Goal: Task Accomplishment & Management: Use online tool/utility

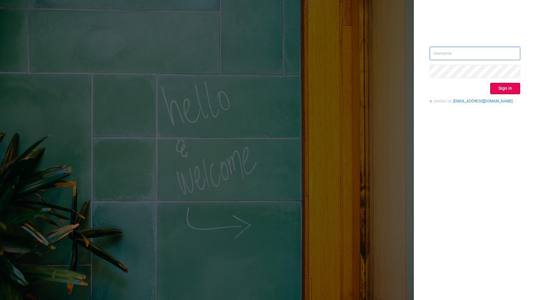
type input "[EMAIL_ADDRESS][DOMAIN_NAME]"
click at [512, 86] on button "Sign in" at bounding box center [505, 88] width 30 height 11
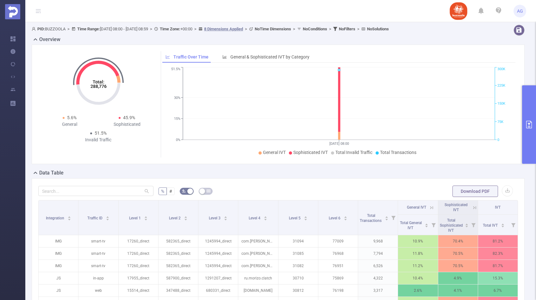
click at [531, 111] on button "primary" at bounding box center [529, 124] width 14 height 79
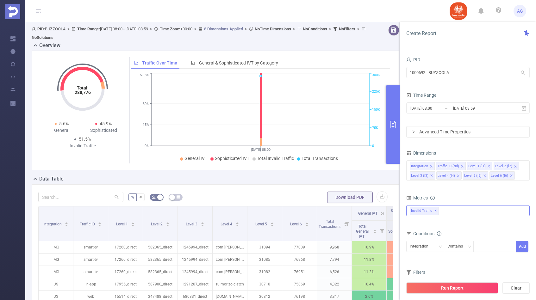
click at [435, 211] on span "✕" at bounding box center [436, 211] width 3 height 8
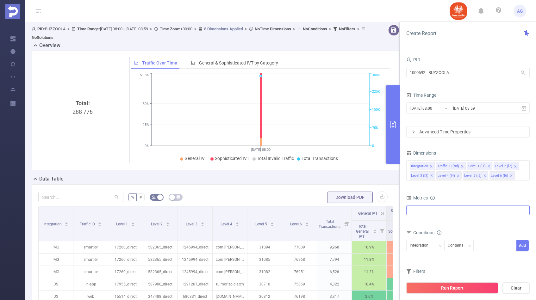
click at [460, 211] on div at bounding box center [467, 210] width 123 height 10
click at [449, 197] on div "Metrics" at bounding box center [467, 199] width 123 height 10
click at [432, 247] on div "Integration" at bounding box center [421, 246] width 23 height 10
click at [429, 183] on li "Level 1 (l1)" at bounding box center [425, 183] width 38 height 10
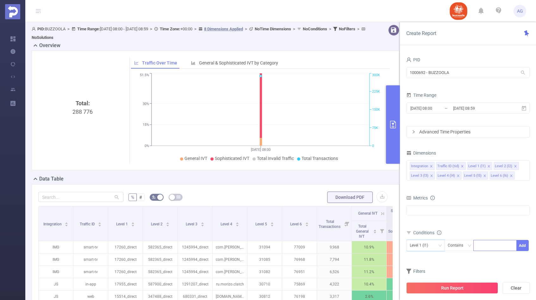
click at [486, 248] on div at bounding box center [495, 246] width 36 height 10
paste input "15547"
type input "15547"
click at [524, 246] on button "Add" at bounding box center [523, 245] width 12 height 11
click at [475, 105] on input "[DATE] 08:59" at bounding box center [478, 108] width 51 height 9
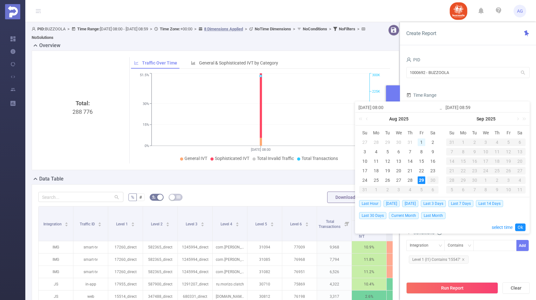
click at [421, 143] on div "1" at bounding box center [422, 143] width 8 height 8
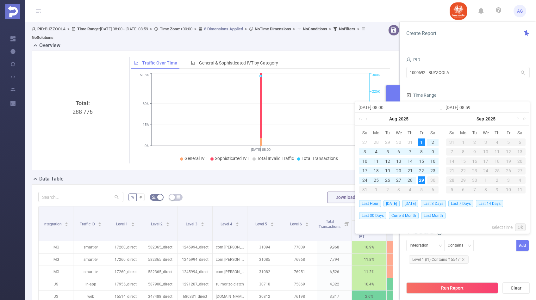
click at [421, 181] on div "29" at bounding box center [422, 181] width 8 height 8
type input "[DATE] 08:00"
click at [522, 229] on link "Ok" at bounding box center [520, 228] width 10 height 8
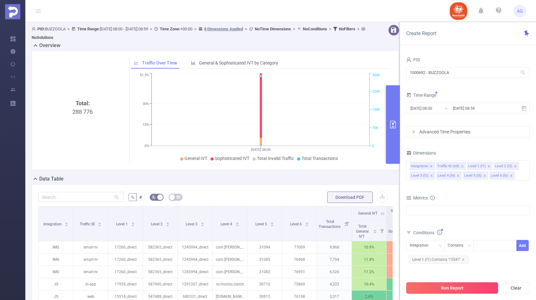
click at [454, 285] on button "Run Report" at bounding box center [452, 288] width 92 height 11
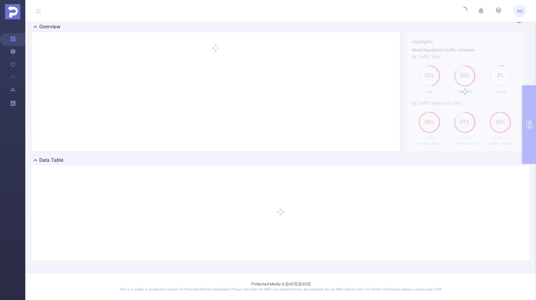
scroll to position [12, 0]
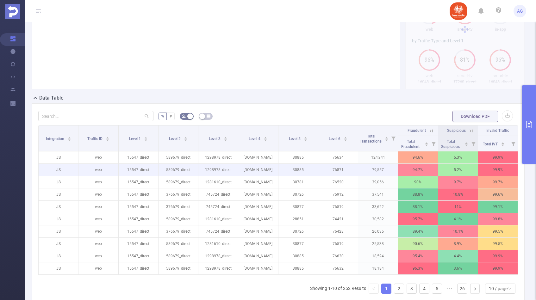
scroll to position [75, 0]
